Goal: Use online tool/utility: Utilize a website feature to perform a specific function

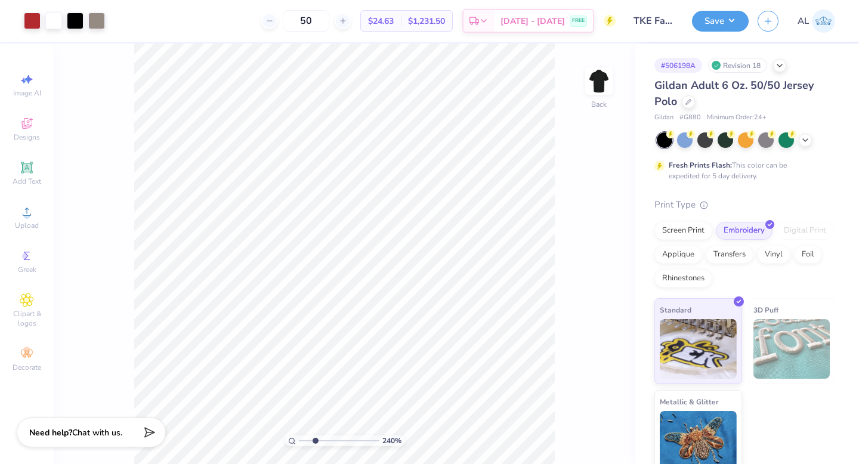
drag, startPoint x: 302, startPoint y: 440, endPoint x: 315, endPoint y: 436, distance: 13.2
type input "2.71"
click at [315, 436] on input "range" at bounding box center [339, 440] width 81 height 11
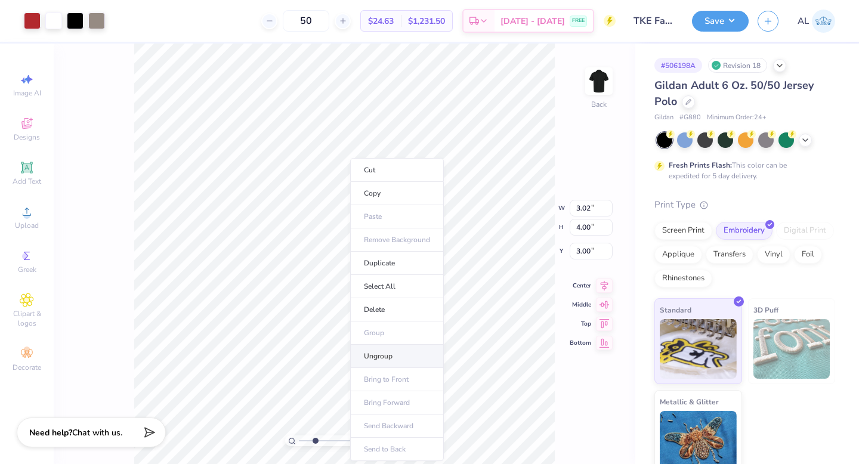
click at [376, 361] on li "Ungroup" at bounding box center [397, 356] width 94 height 23
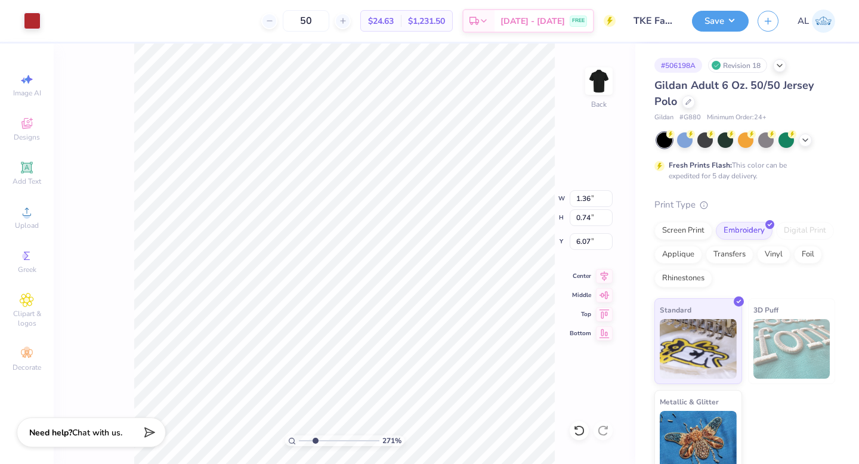
type input "6.07"
type input "0.07"
type input "0.56"
type input "6.50"
type input "6.24"
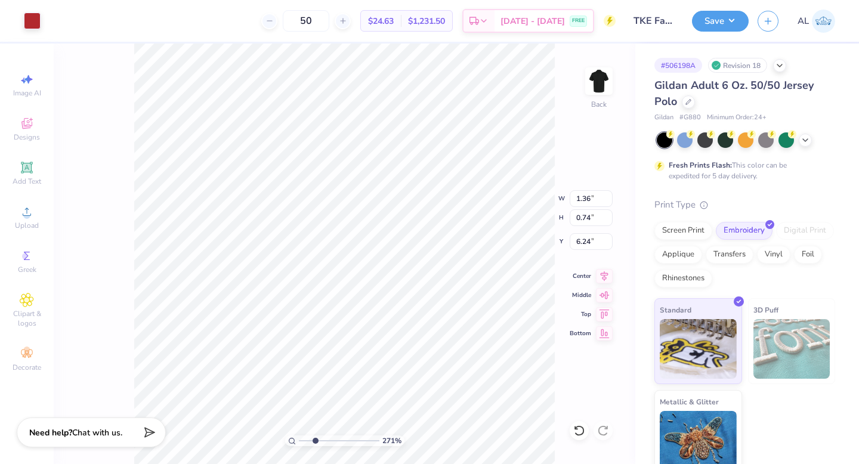
type input "6.24"
drag, startPoint x: 313, startPoint y: 439, endPoint x: 293, endPoint y: 436, distance: 19.3
click at [299, 436] on input "range" at bounding box center [339, 440] width 81 height 11
type input "1.73"
click at [307, 438] on input "range" at bounding box center [339, 440] width 81 height 11
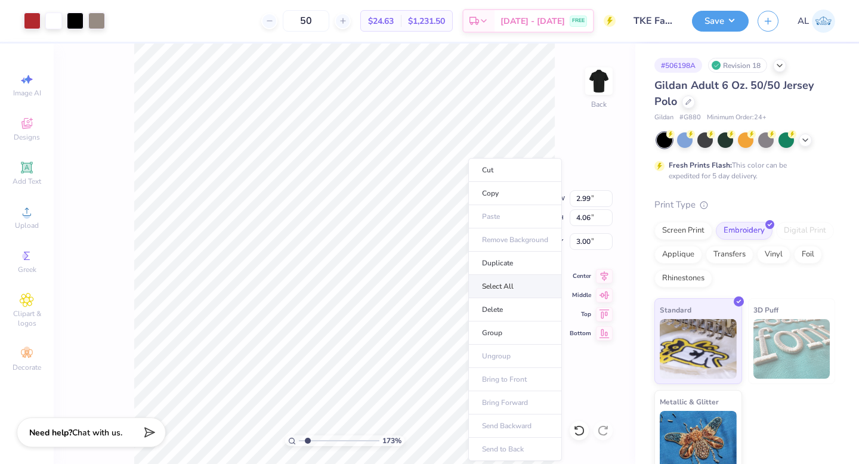
type input "2.69"
type input "3.66"
type input "3.40"
type input "3.00"
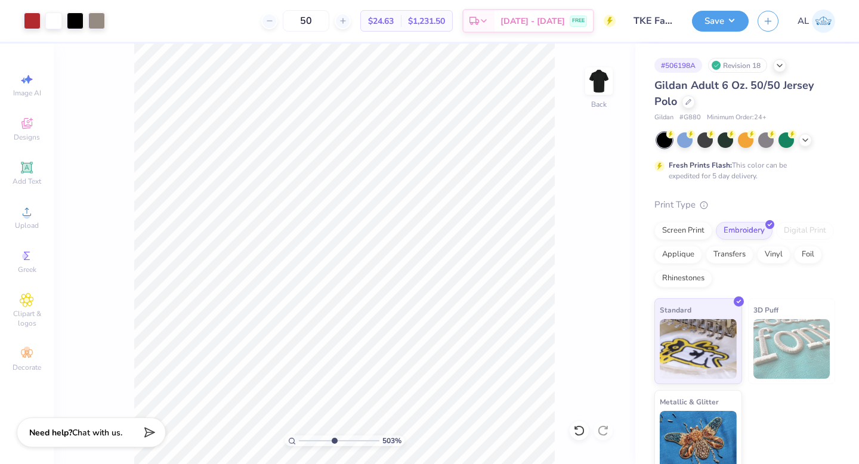
drag, startPoint x: 307, startPoint y: 441, endPoint x: 333, endPoint y: 435, distance: 27.1
click at [333, 435] on input "range" at bounding box center [339, 440] width 81 height 11
type input "5.03"
type input "0.42"
type input "0.47"
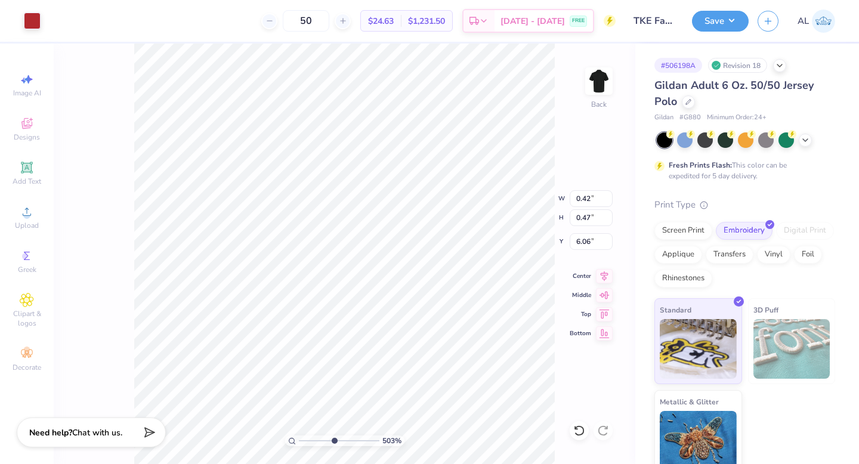
type input "6.07"
type input "6.18"
type input "6.11"
drag, startPoint x: 335, startPoint y: 441, endPoint x: 313, endPoint y: 428, distance: 26.0
click at [313, 435] on input "range" at bounding box center [339, 440] width 81 height 11
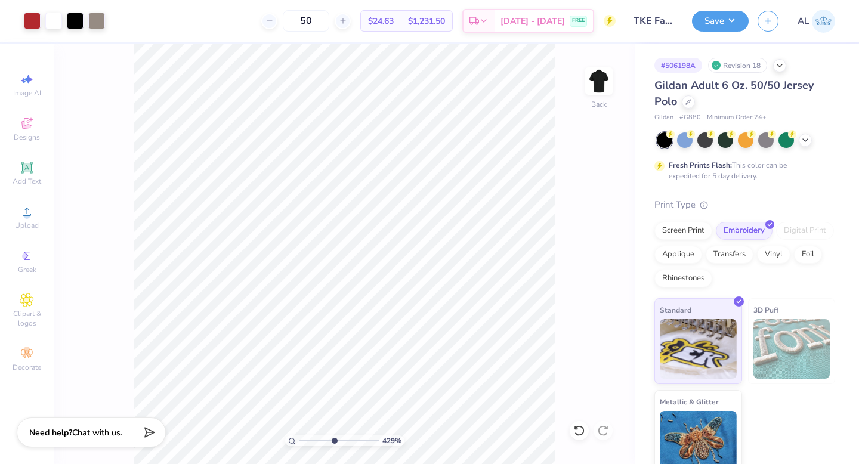
drag, startPoint x: 312, startPoint y: 441, endPoint x: 335, endPoint y: 440, distance: 22.7
type input "5.08"
click at [334, 440] on input "range" at bounding box center [339, 440] width 81 height 11
type input "5.84"
type input "5.87"
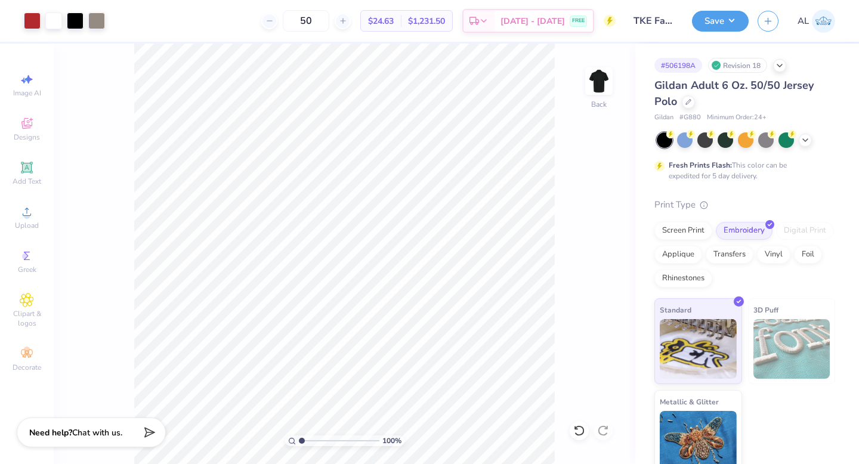
drag, startPoint x: 332, startPoint y: 442, endPoint x: 297, endPoint y: 441, distance: 35.2
type input "1"
click at [299, 441] on input "range" at bounding box center [339, 440] width 81 height 11
click at [708, 26] on button "Save" at bounding box center [720, 19] width 57 height 21
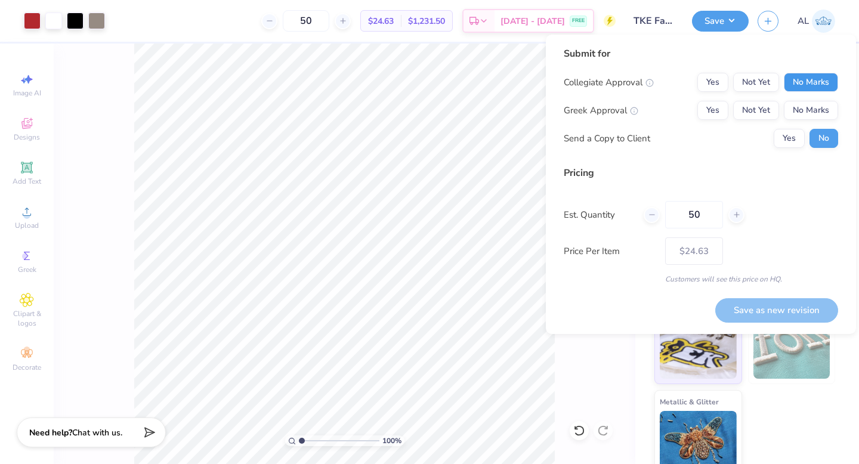
click at [800, 79] on button "No Marks" at bounding box center [811, 82] width 54 height 19
click at [712, 110] on button "Yes" at bounding box center [712, 110] width 31 height 19
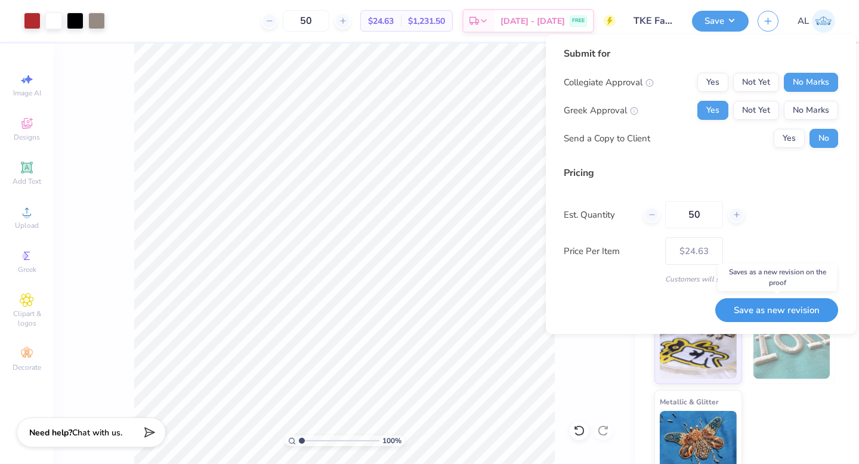
click at [770, 310] on button "Save as new revision" at bounding box center [776, 310] width 123 height 24
type input "$24.63"
